Goal: Find specific page/section: Find specific page/section

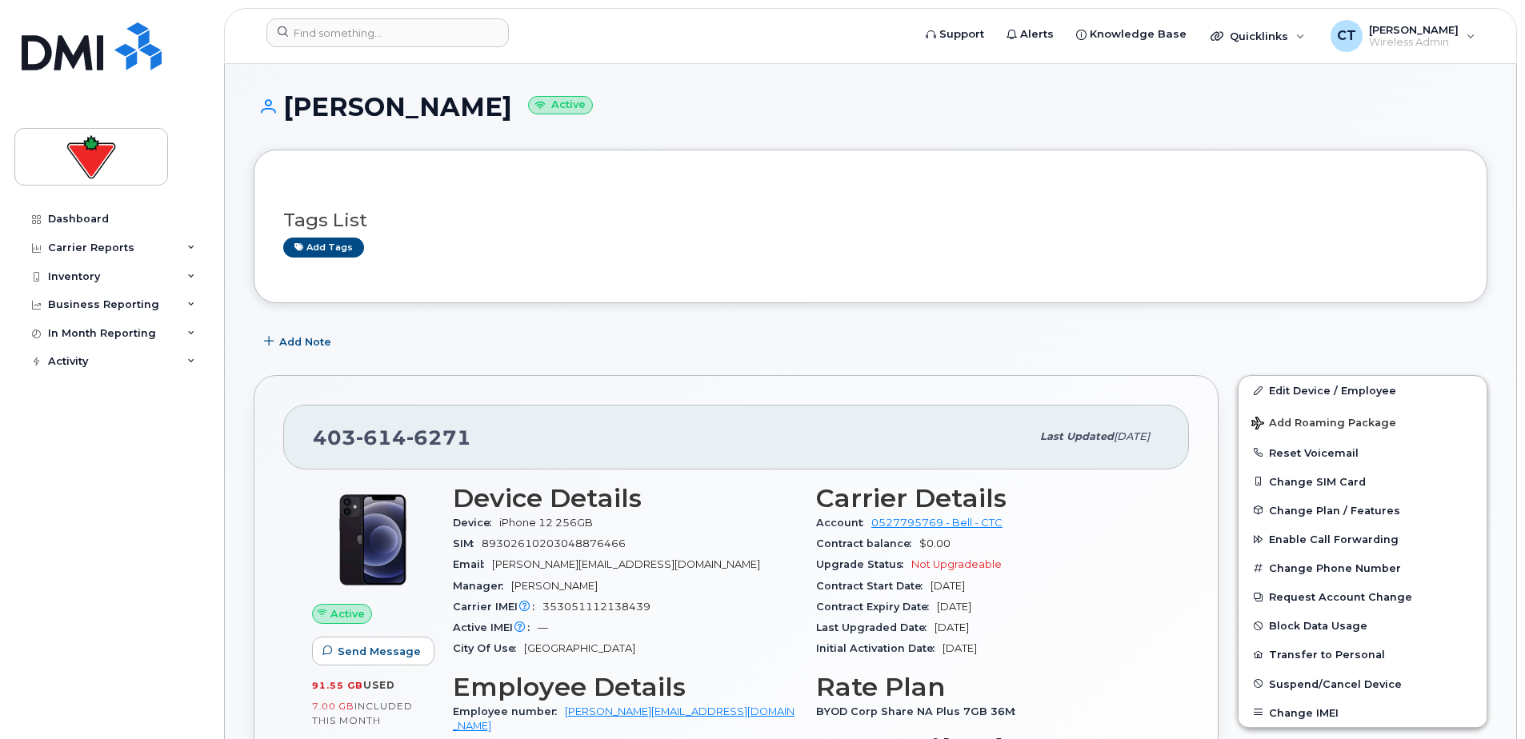
click at [401, 110] on h1 "Kris Maslanyk Active" at bounding box center [870, 107] width 1233 height 28
copy h1 "Kris Maslanyk"
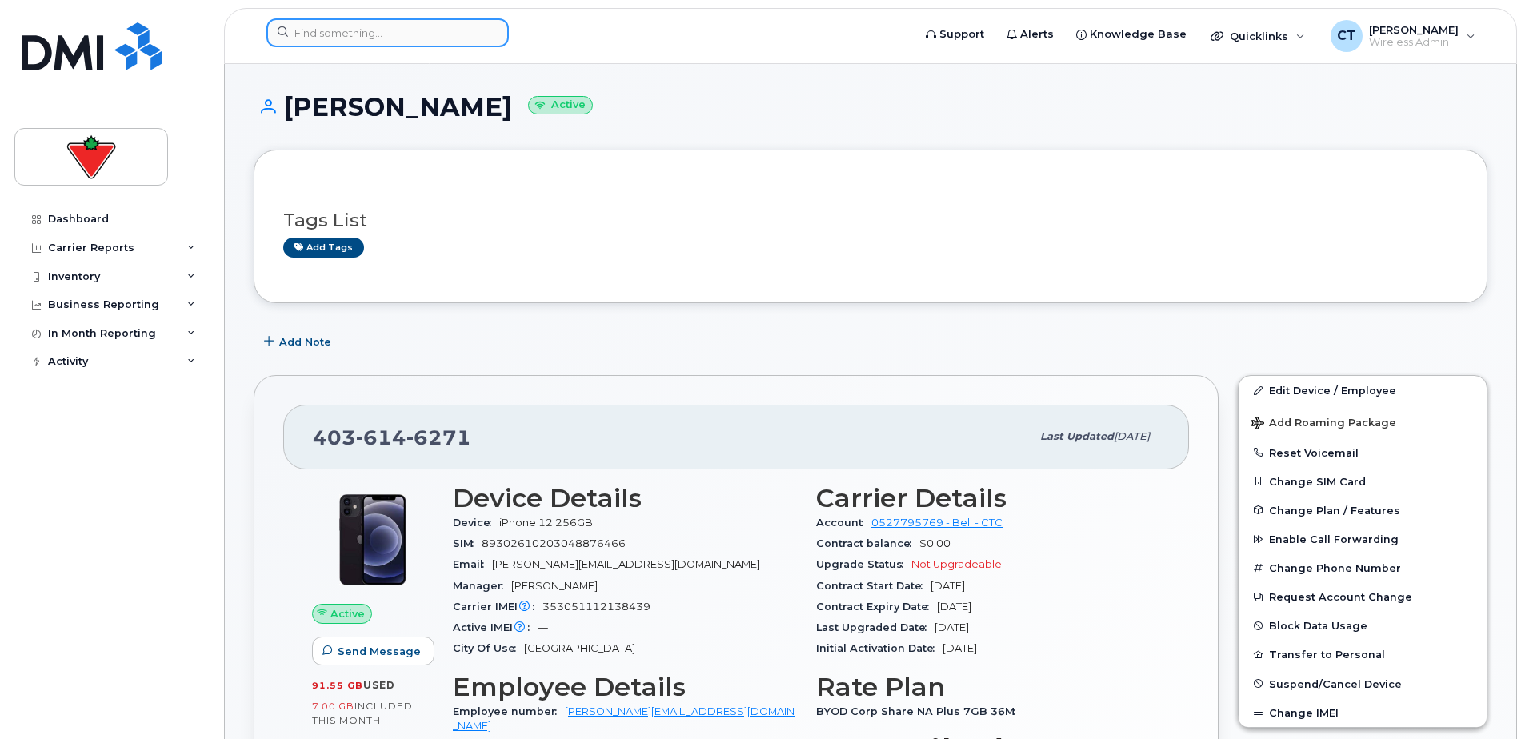
click at [416, 25] on input at bounding box center [387, 32] width 242 height 29
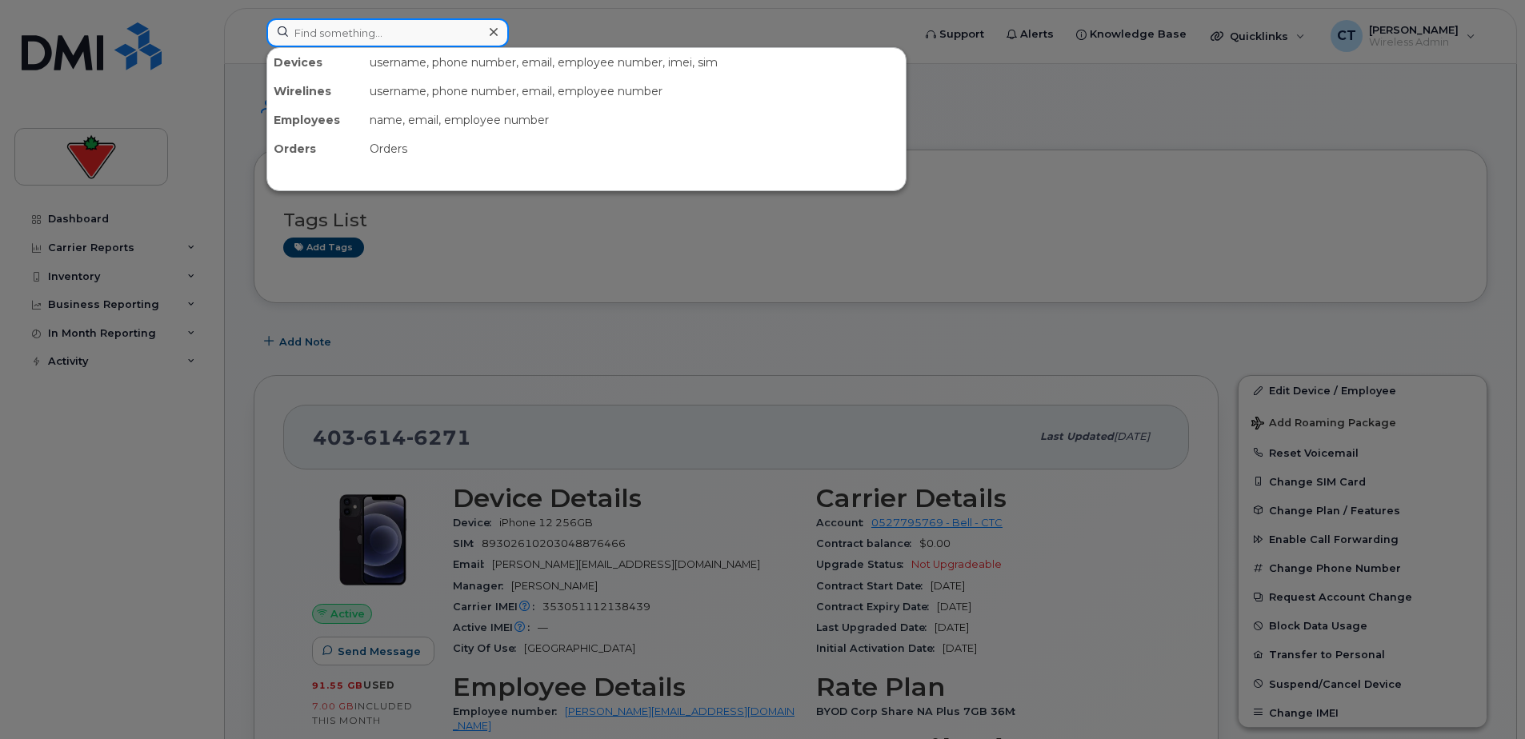
paste input "4038273913"
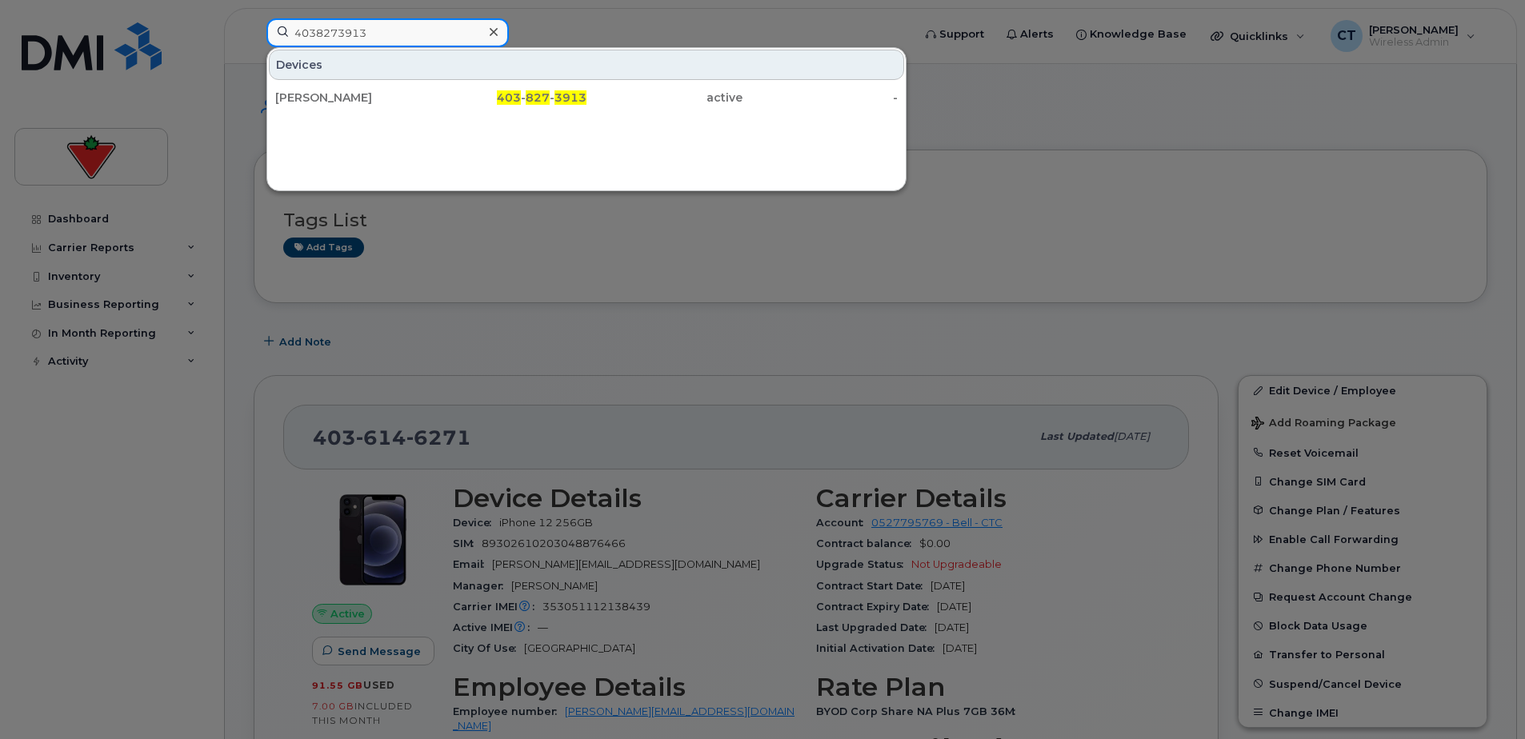
type input "4038273913"
click at [408, 102] on div "Jamie Donaldson" at bounding box center [353, 98] width 156 height 16
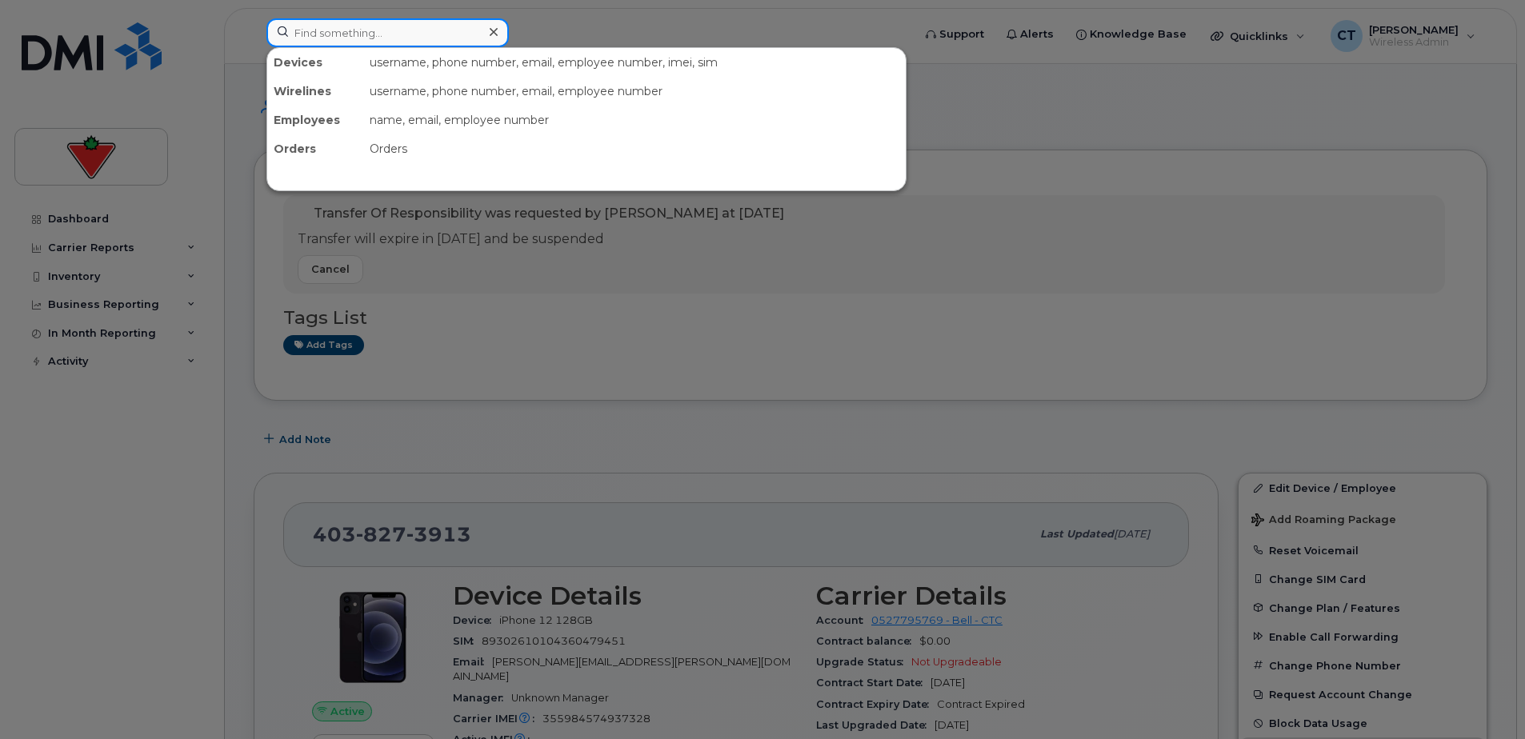
click at [453, 32] on input at bounding box center [387, 32] width 242 height 29
paste input "[PERSON_NAME]"
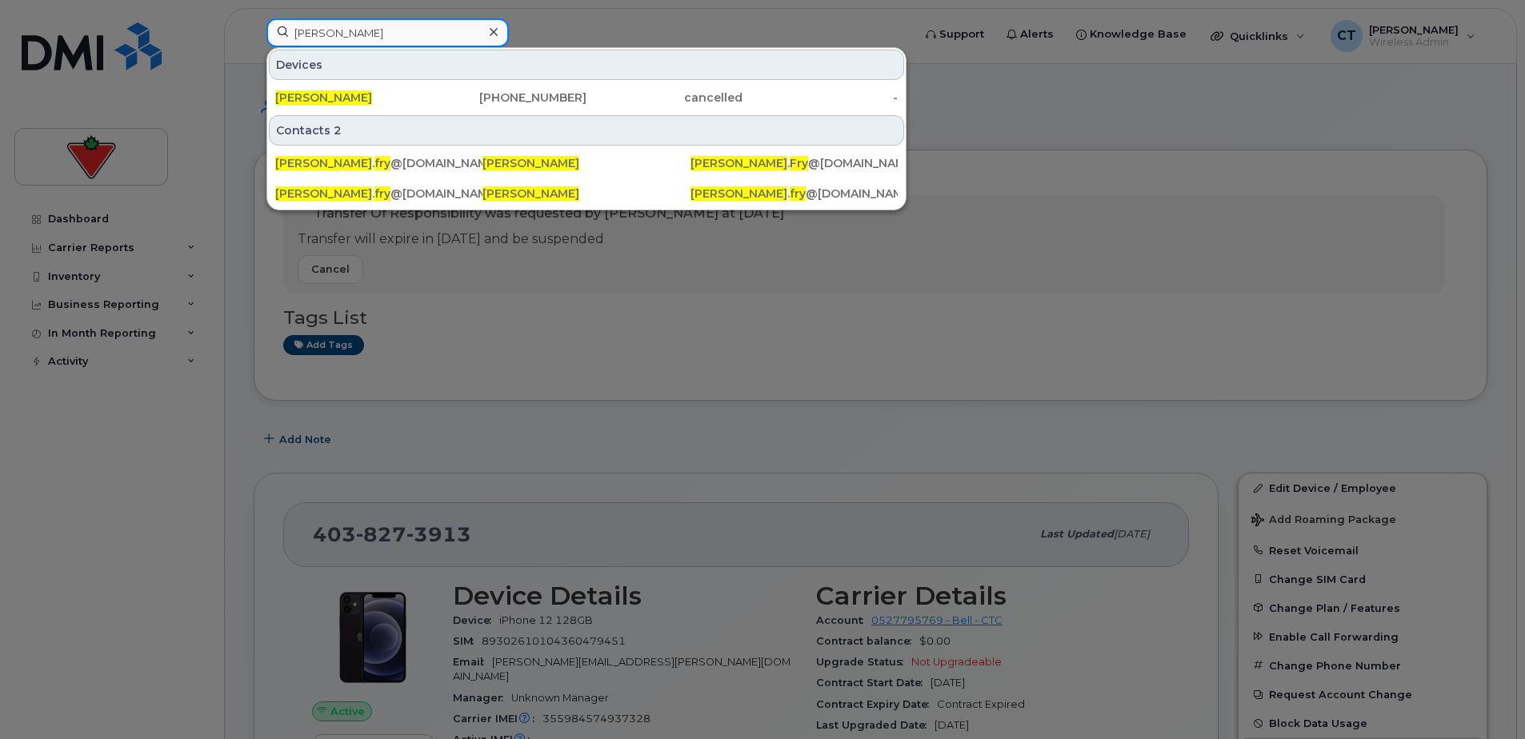
type input "[PERSON_NAME]"
click at [432, 91] on div "905-301-9225" at bounding box center [509, 98] width 156 height 16
